Goal: Task Accomplishment & Management: Complete application form

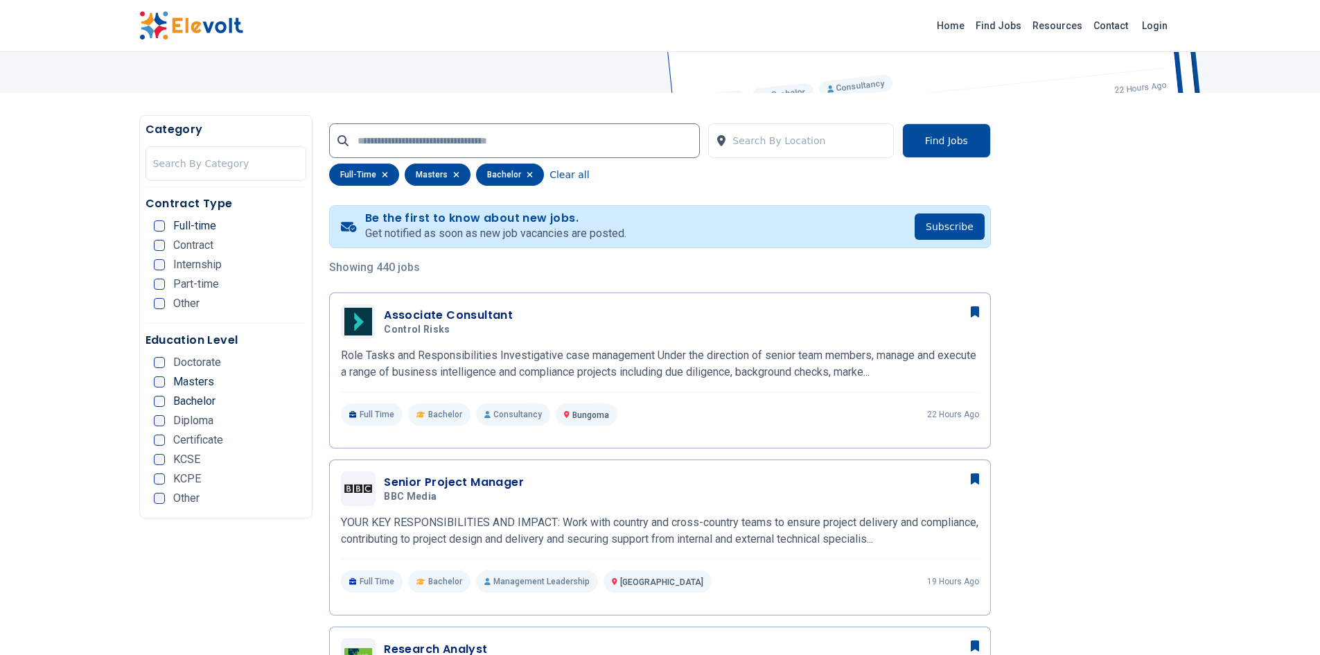
scroll to position [213, 0]
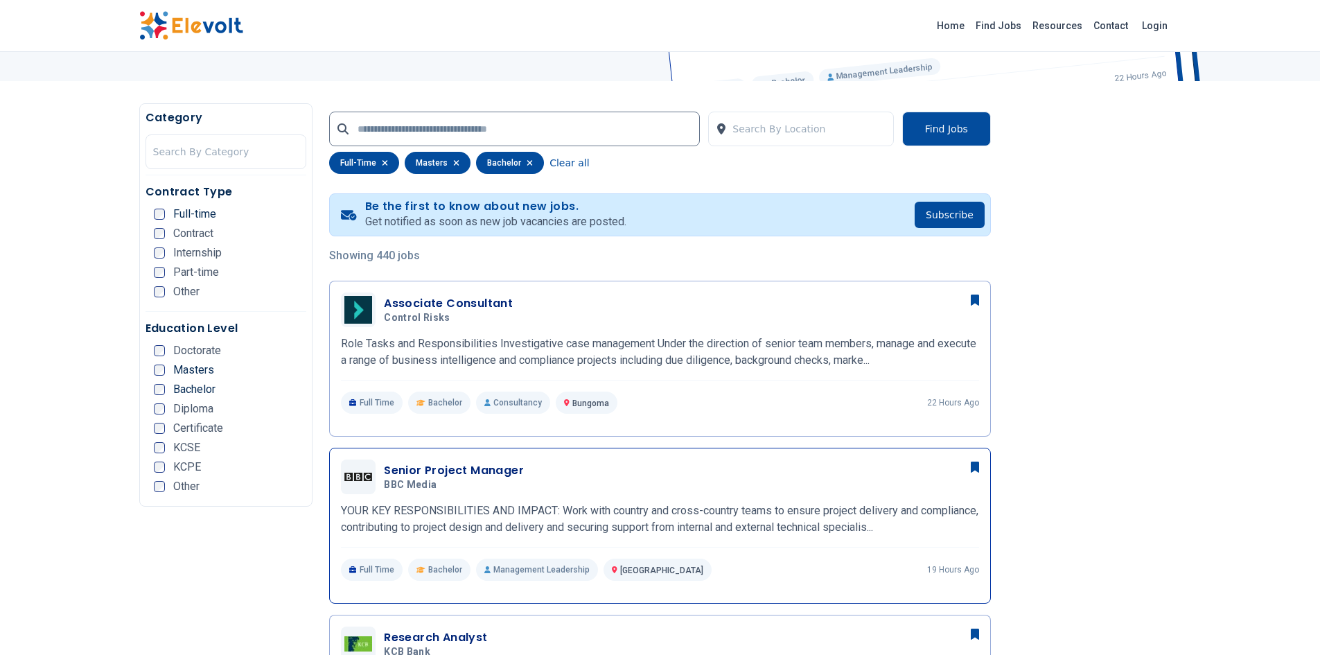
click at [491, 470] on h3 "Senior Project Manager" at bounding box center [454, 470] width 140 height 17
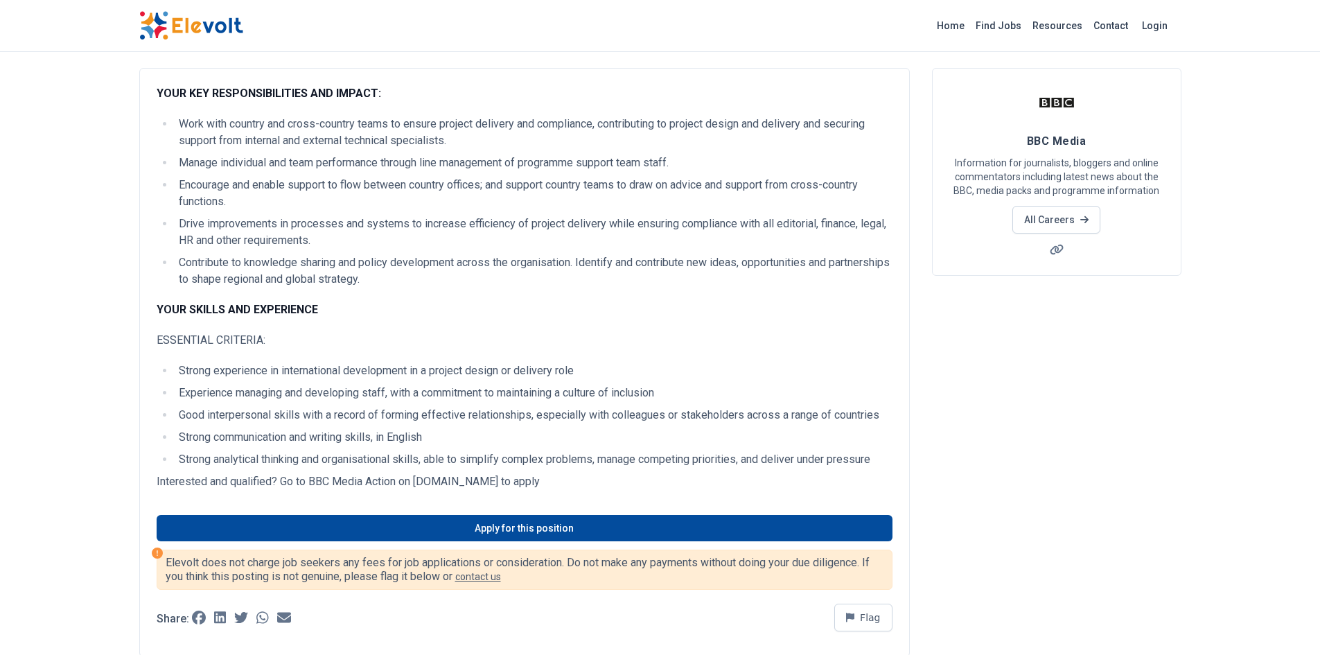
scroll to position [43, 0]
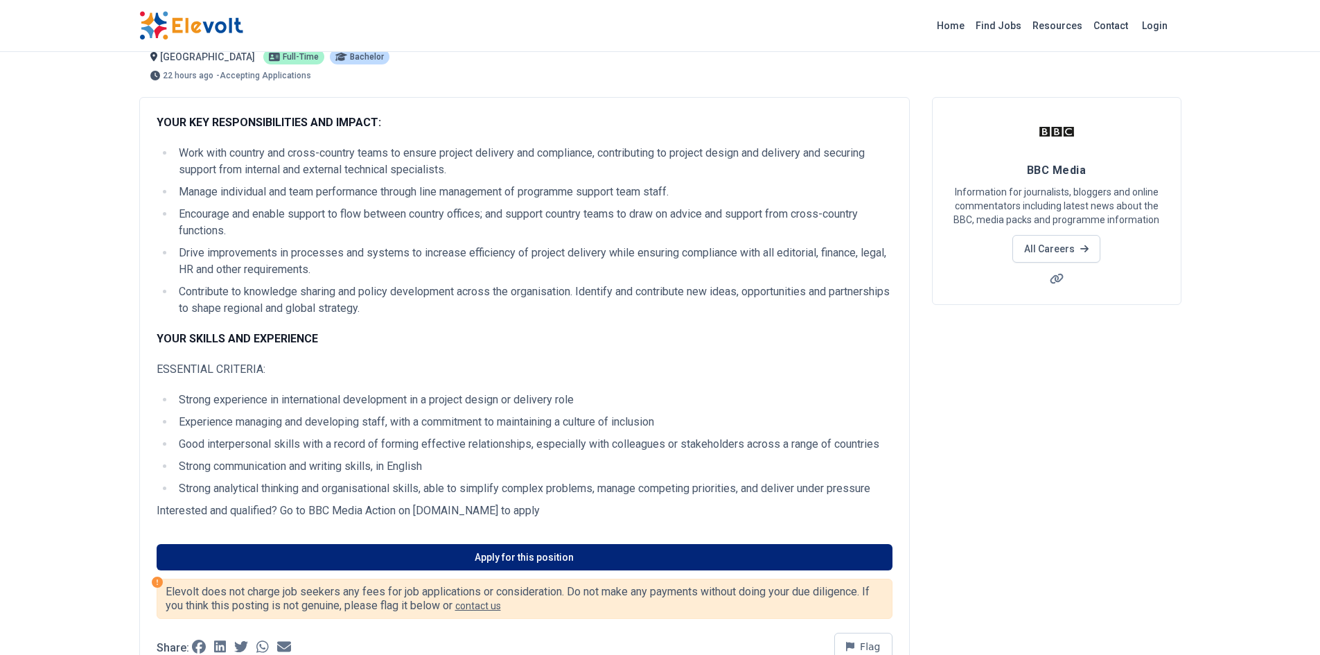
click at [496, 554] on link "Apply for this position" at bounding box center [525, 557] width 736 height 26
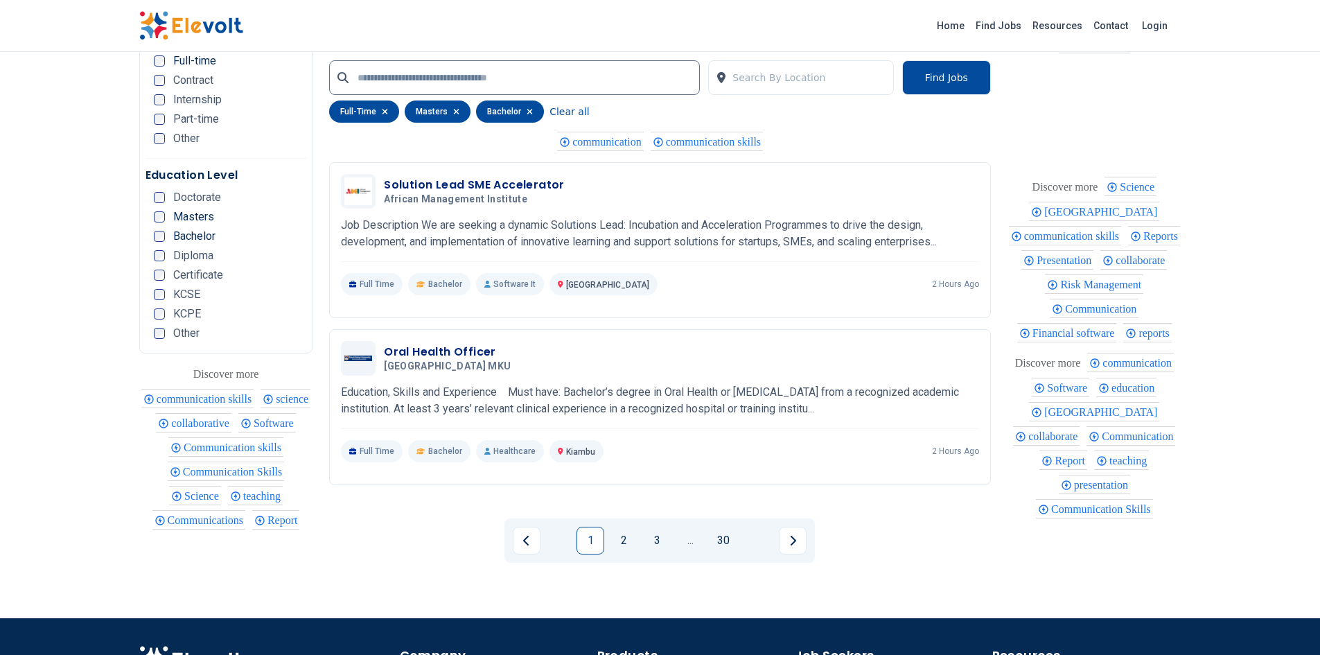
scroll to position [2704, 0]
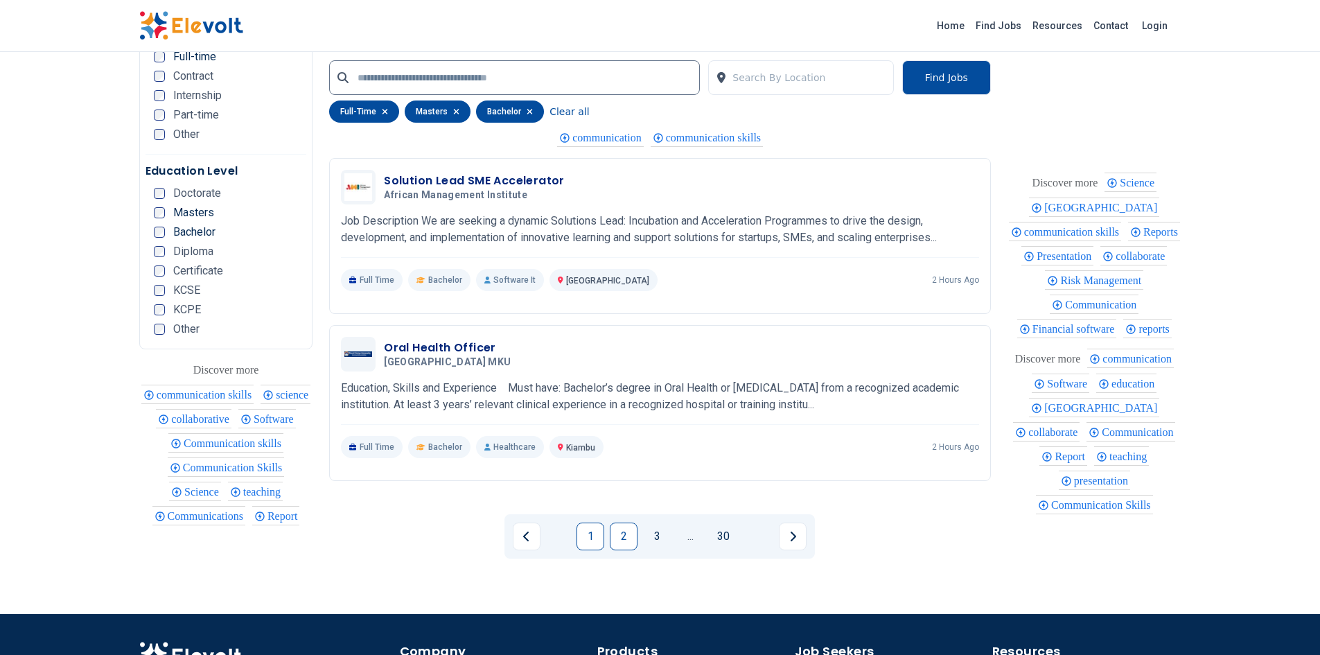
click at [624, 538] on link "2" at bounding box center [624, 536] width 28 height 28
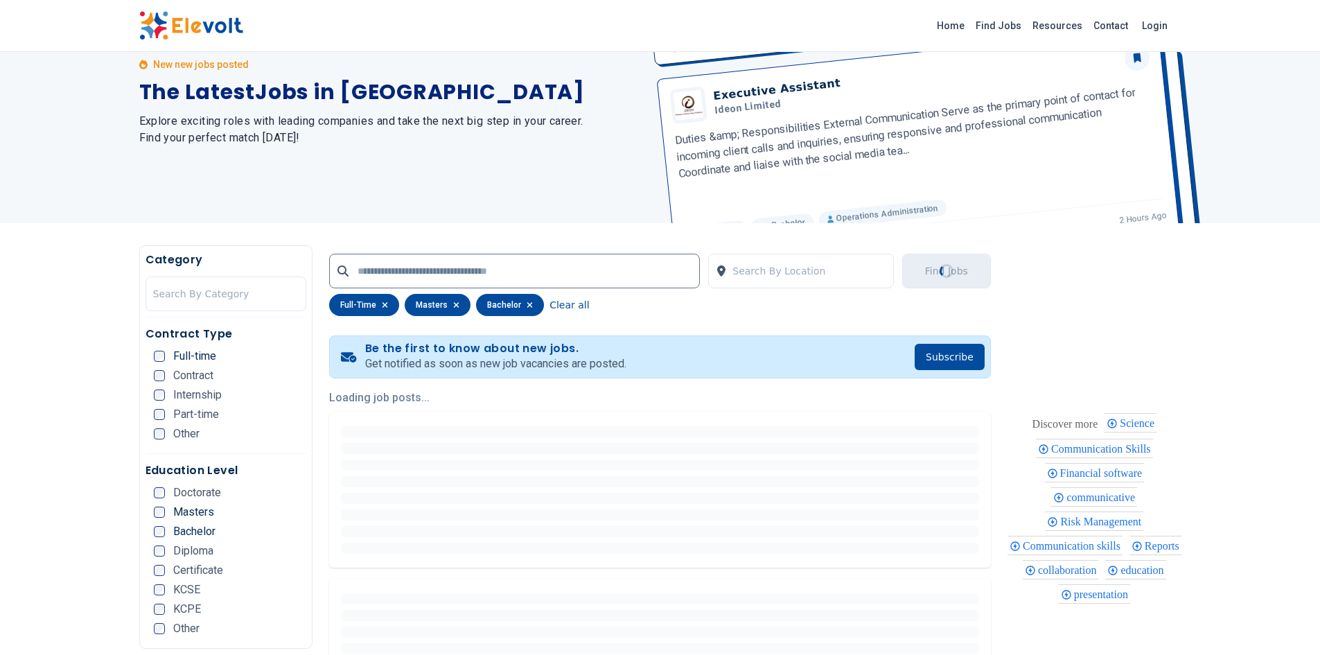
scroll to position [0, 0]
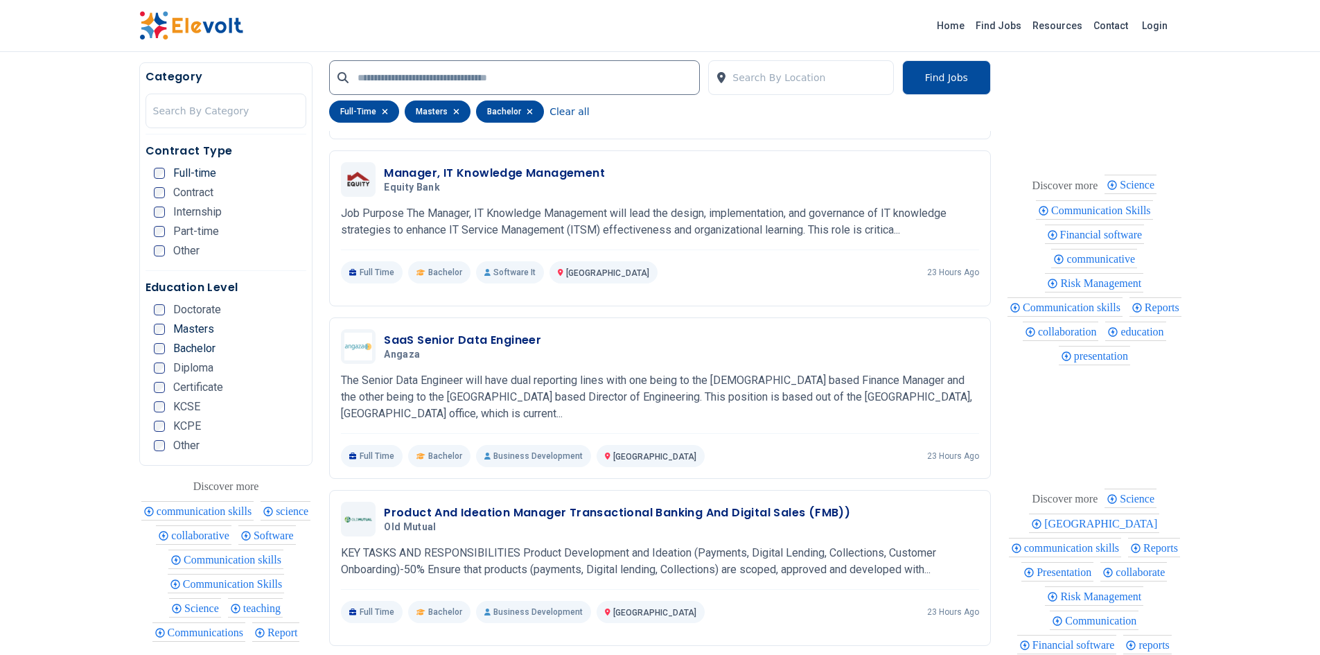
scroll to position [686, 0]
